Goal: Find specific page/section

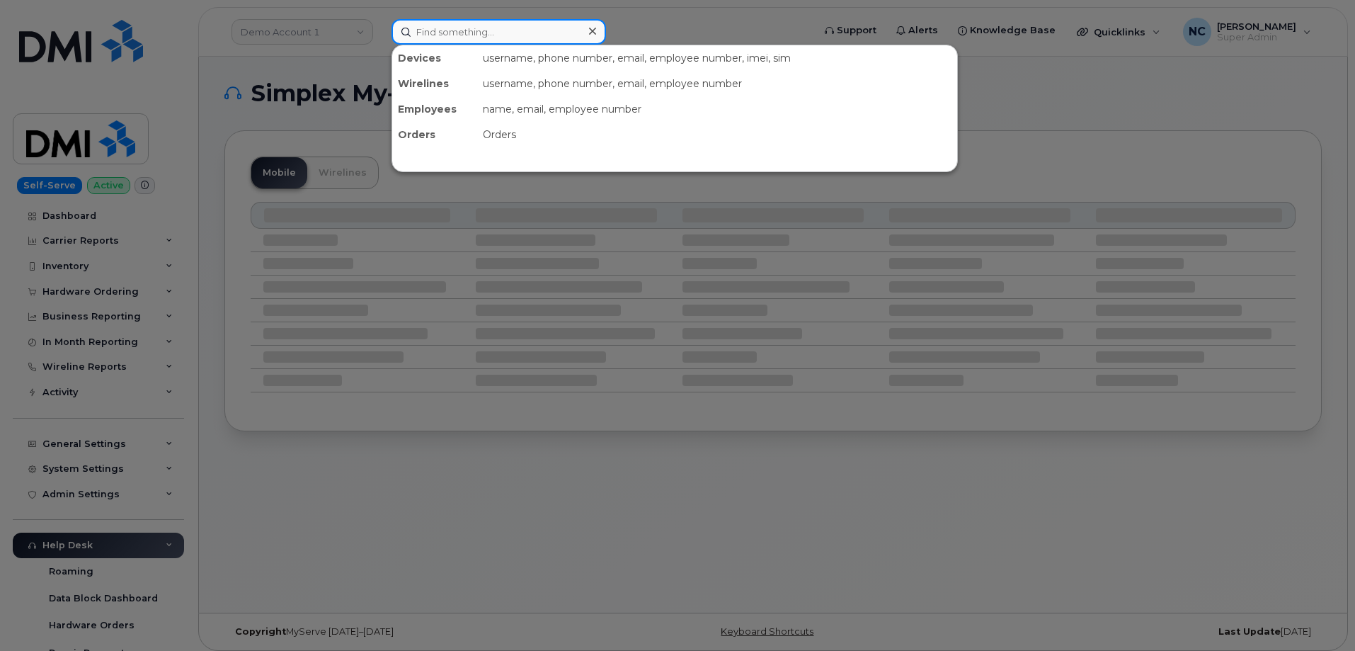
click at [557, 29] on input at bounding box center [498, 31] width 214 height 25
paste input "8645671926"
type input "8645671926"
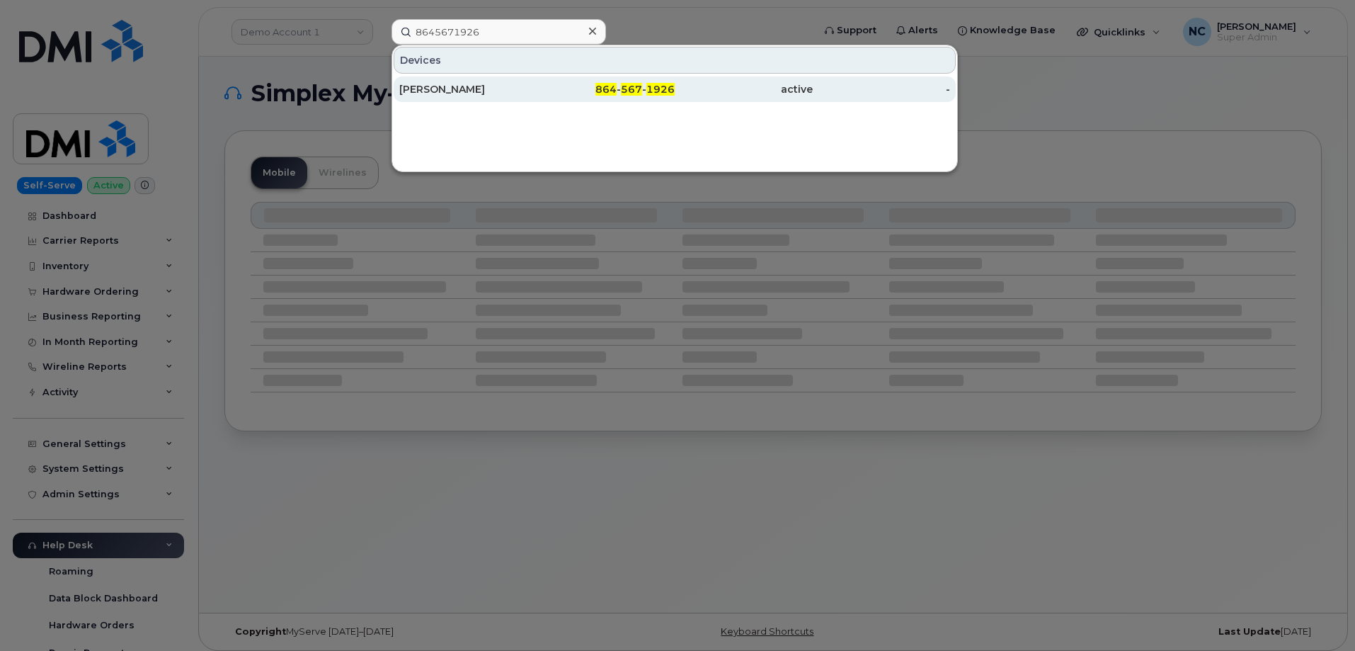
click at [505, 88] on div "Markus Lutz" at bounding box center [468, 89] width 138 height 14
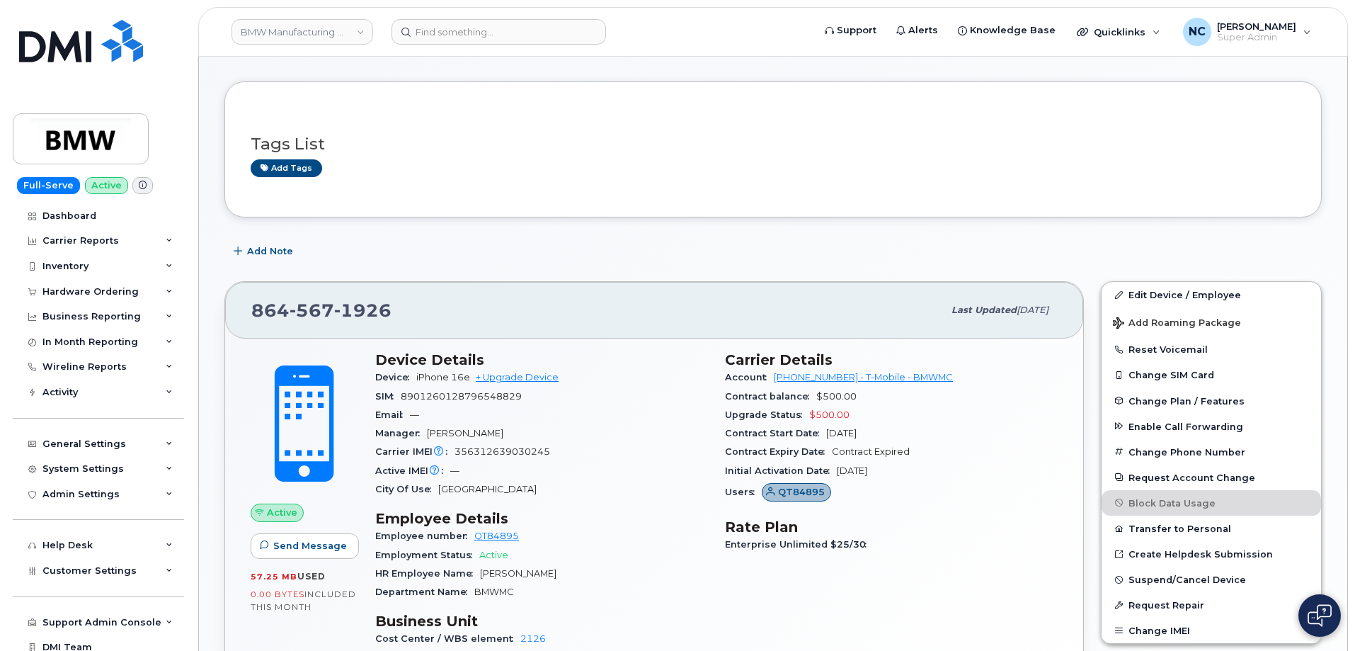
scroll to position [283, 0]
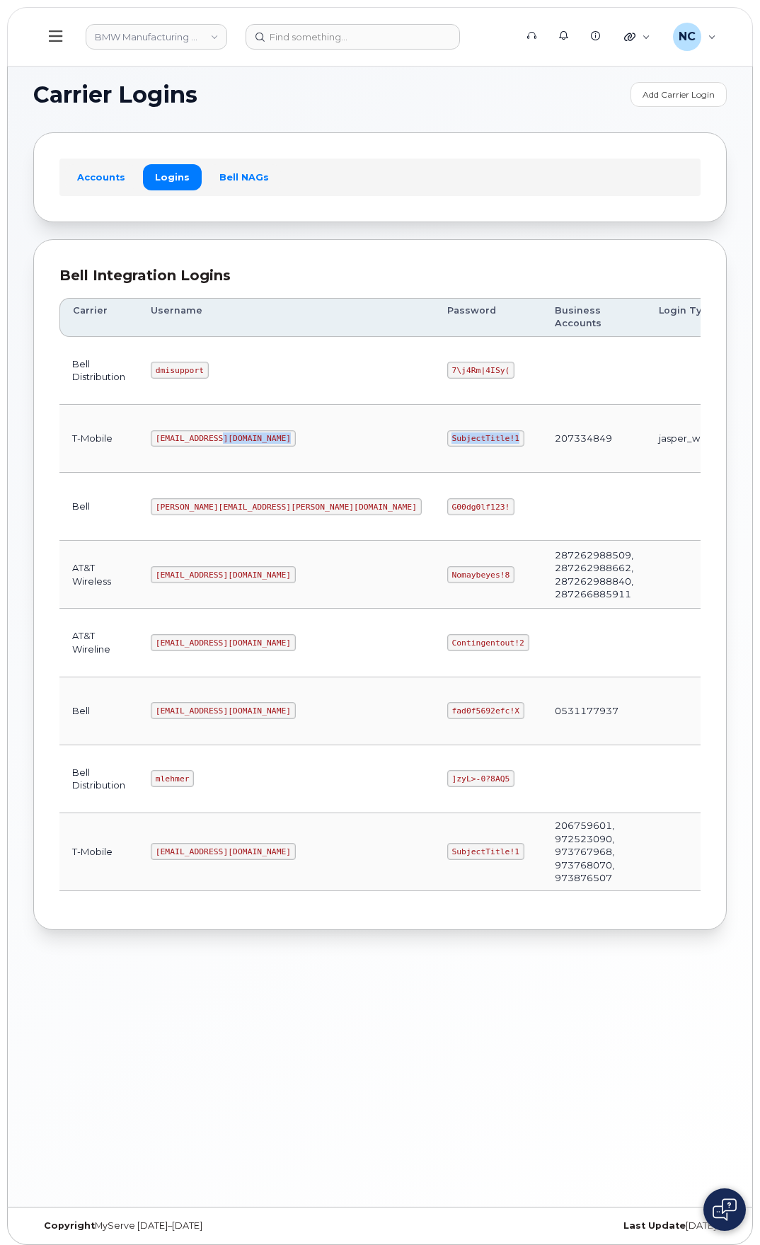
drag, startPoint x: 354, startPoint y: 428, endPoint x: 251, endPoint y: 430, distance: 102.7
click at [251, 473] on tr "T-Mobile [EMAIL_ADDRESS][DOMAIN_NAME] SubjectTitle!1 207334849 jasper_wireless …" at bounding box center [441, 507] width 764 height 68
copy tr "SubjectTitle!1"
